Goal: Task Accomplishment & Management: Complete application form

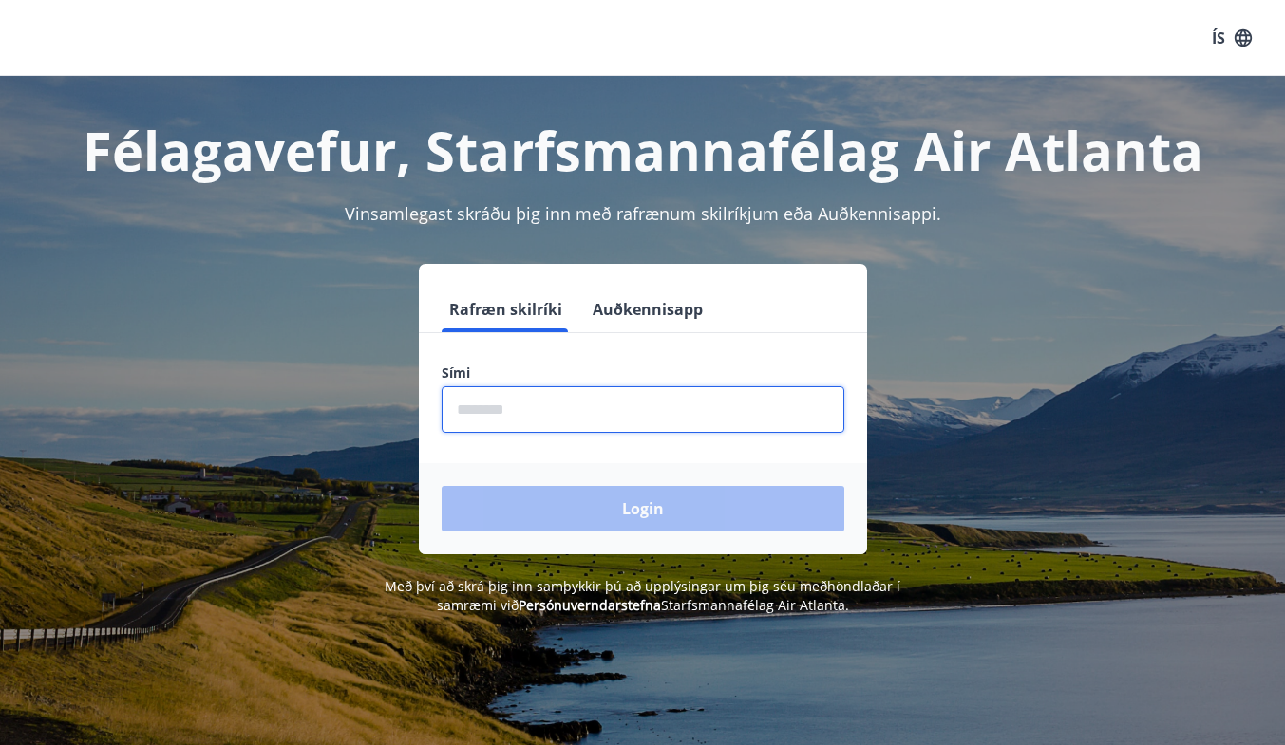
click at [519, 405] on input "phone" at bounding box center [643, 409] width 403 height 47
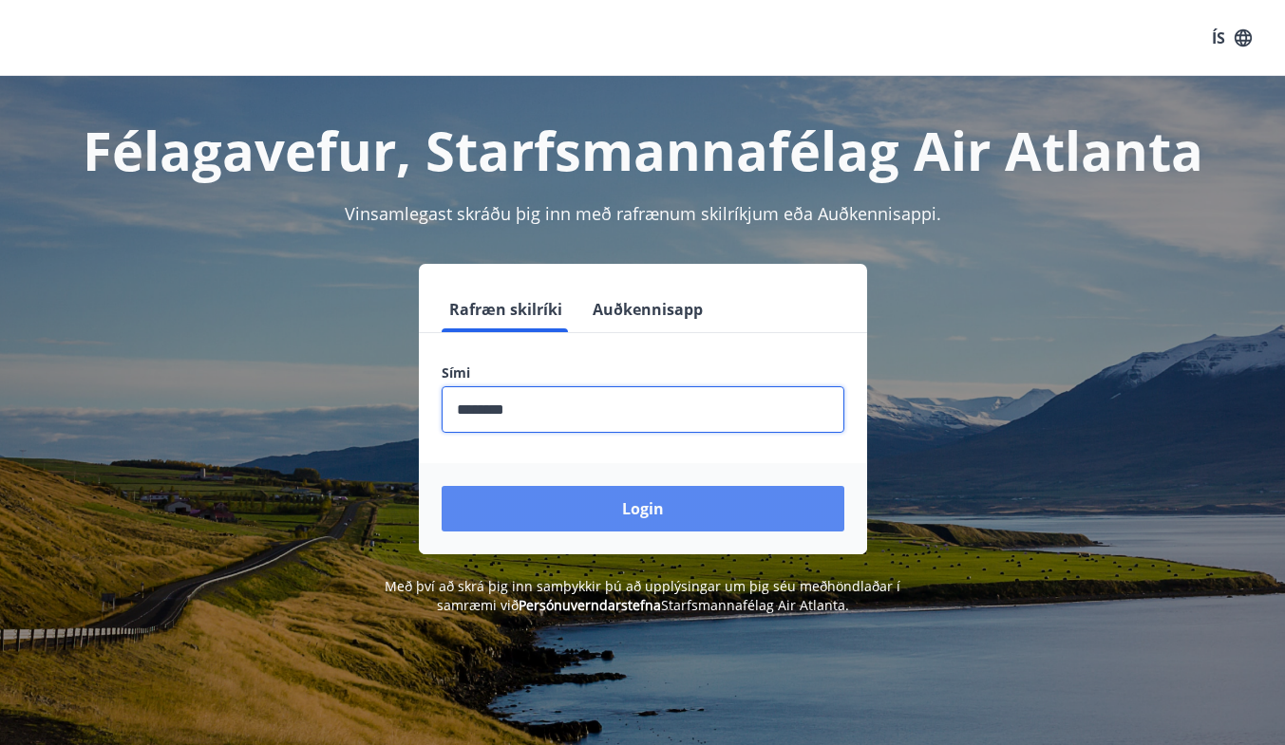
type input "********"
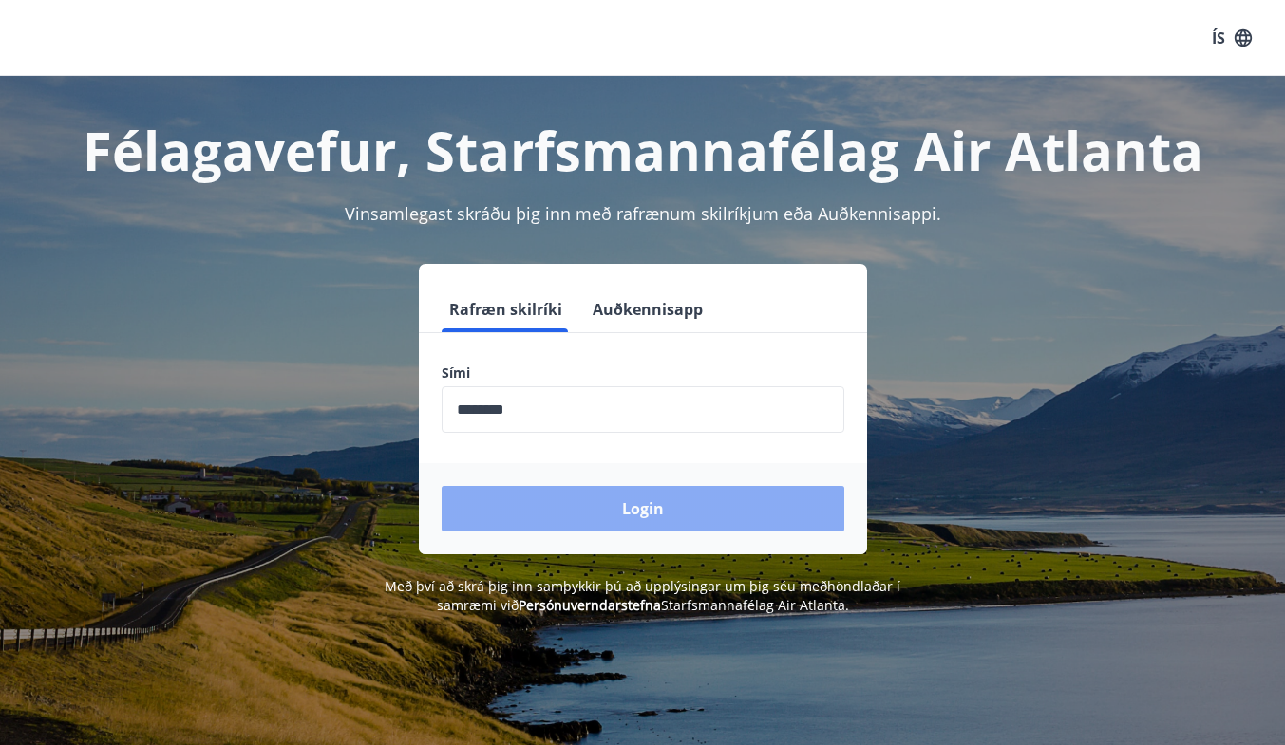
click at [559, 504] on button "Login" at bounding box center [643, 509] width 403 height 46
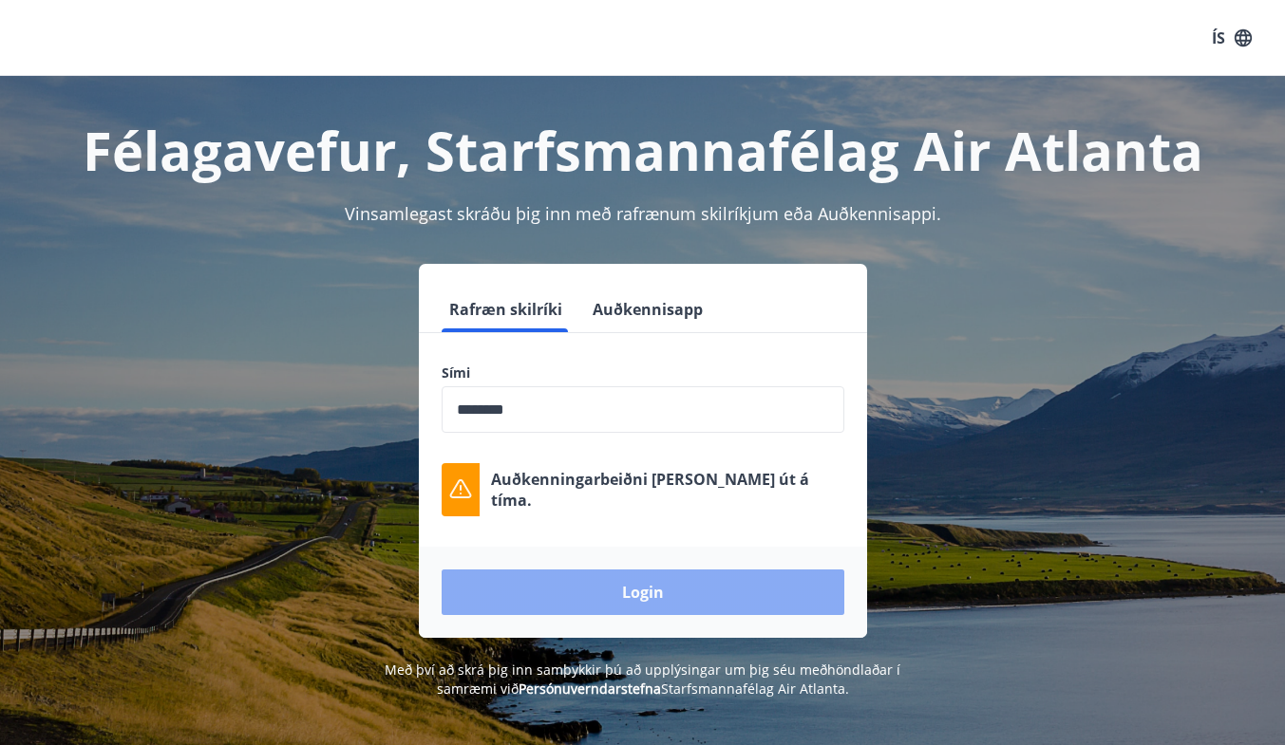
click at [515, 601] on button "Login" at bounding box center [643, 593] width 403 height 46
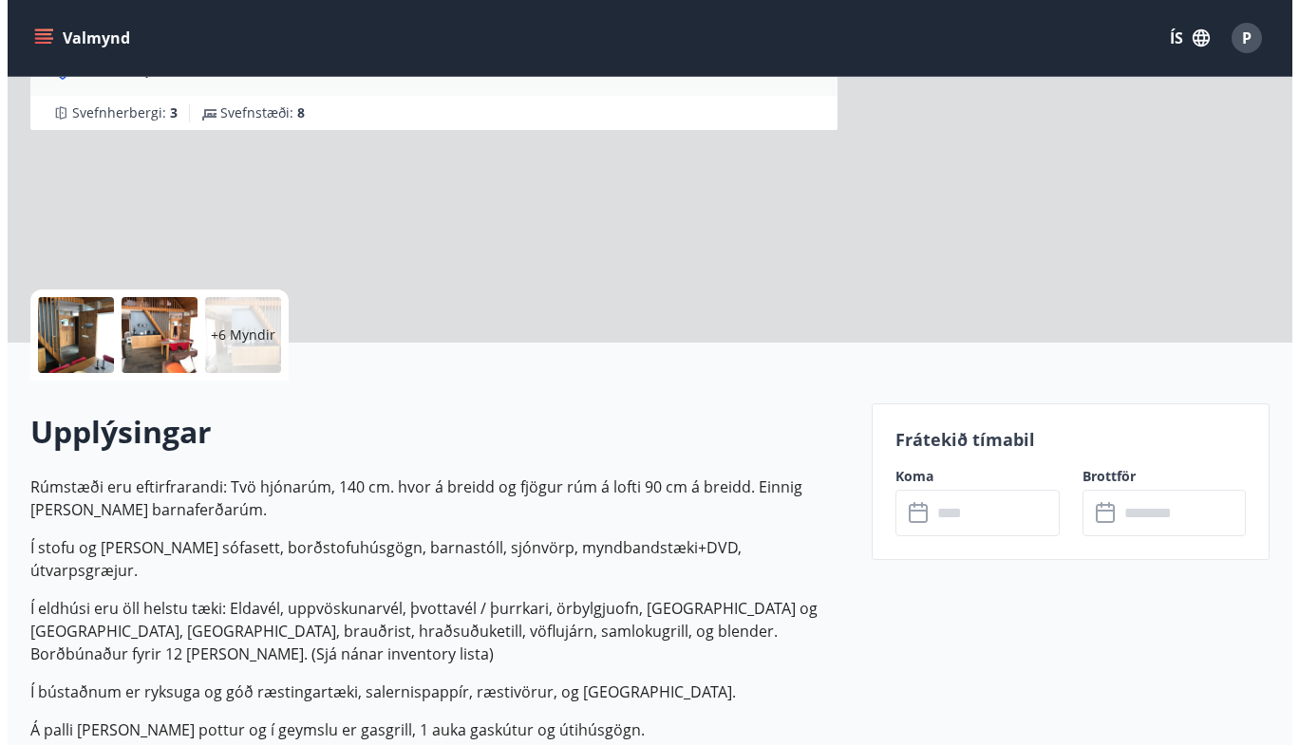
scroll to position [240, 0]
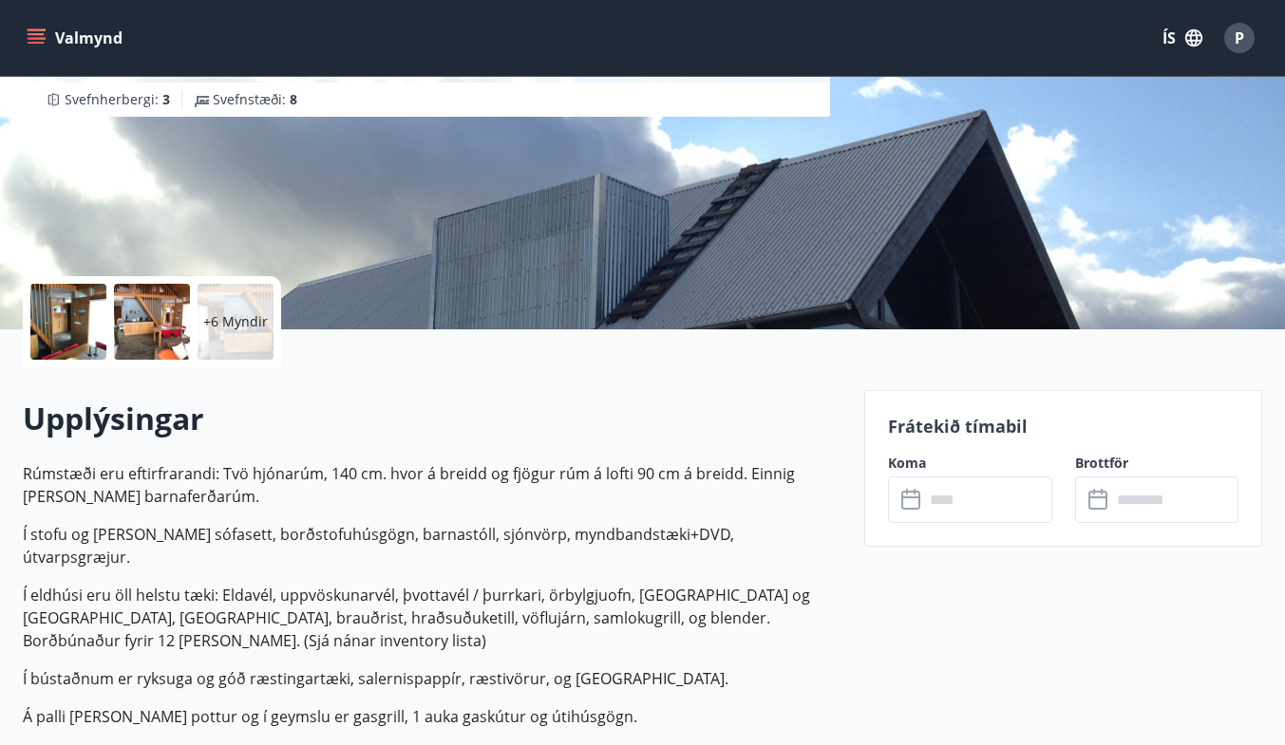
click at [908, 491] on icon at bounding box center [910, 500] width 19 height 19
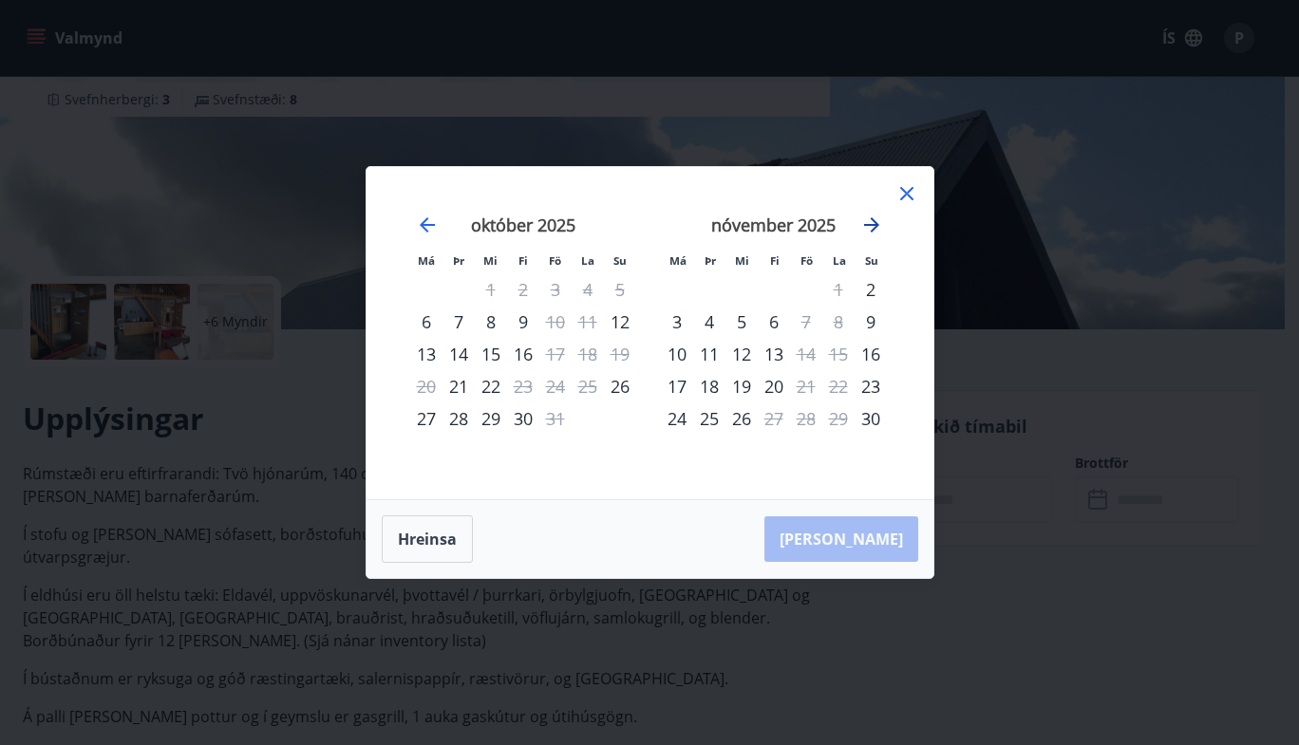
click at [875, 225] on icon "Move forward to switch to the next month." at bounding box center [871, 224] width 15 height 15
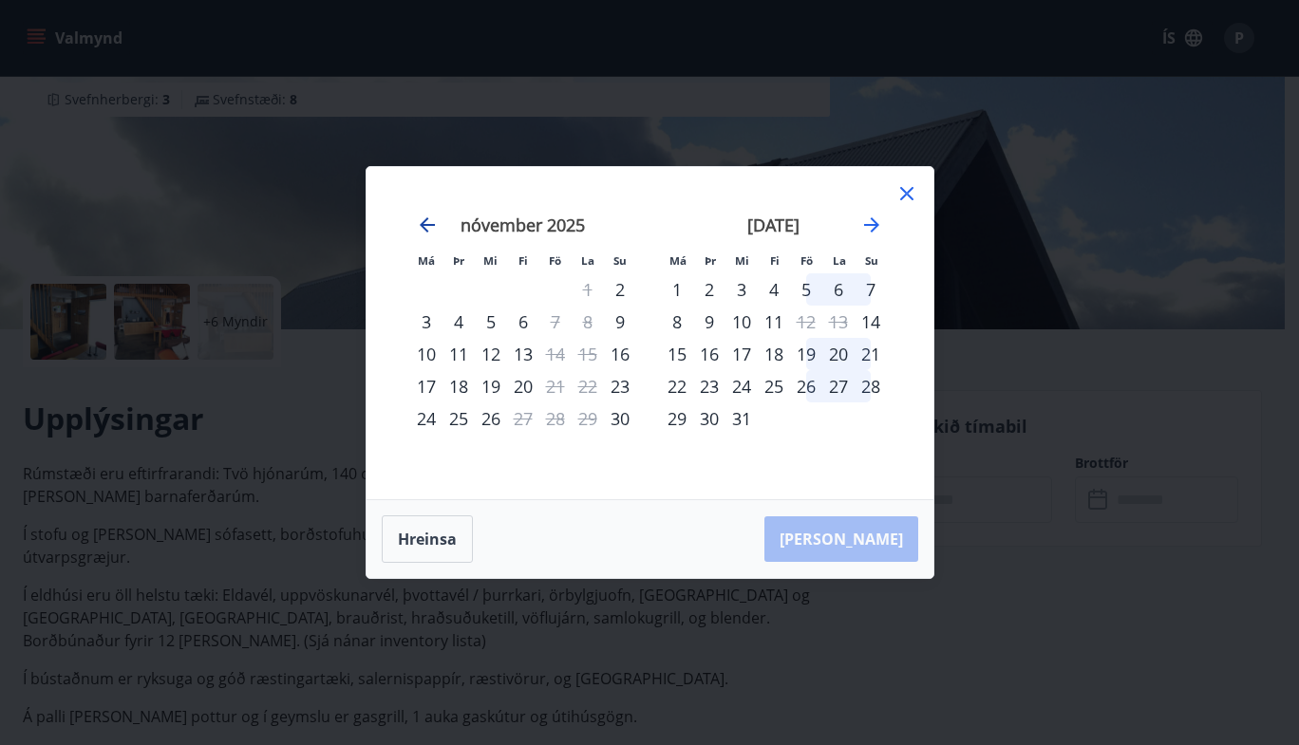
click at [423, 222] on icon "Move backward to switch to the previous month." at bounding box center [427, 224] width 15 height 15
